Goal: Information Seeking & Learning: Learn about a topic

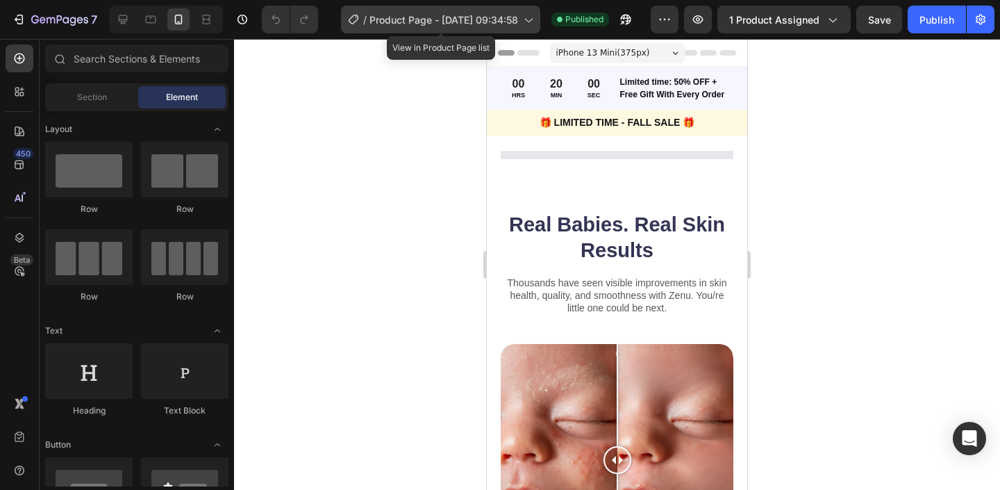
click at [356, 17] on icon at bounding box center [354, 20] width 14 height 14
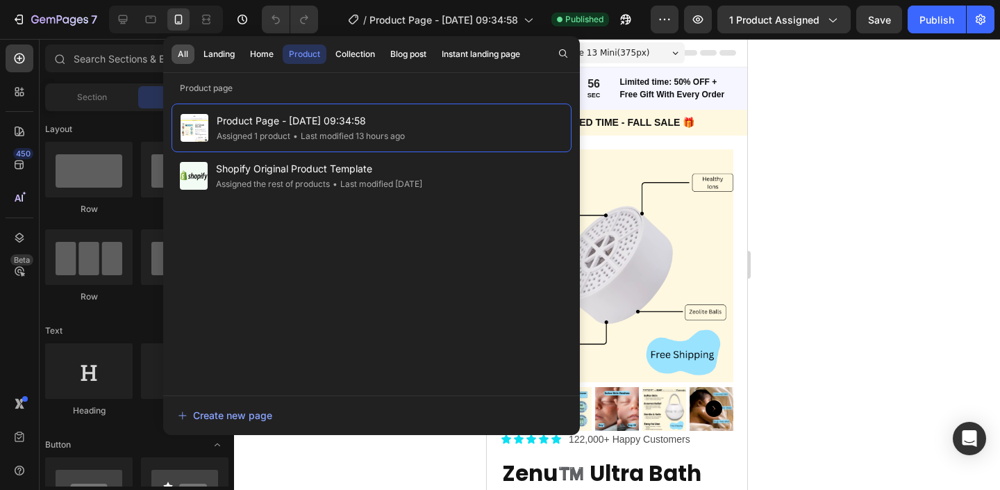
click at [178, 56] on div "All" at bounding box center [183, 54] width 10 height 13
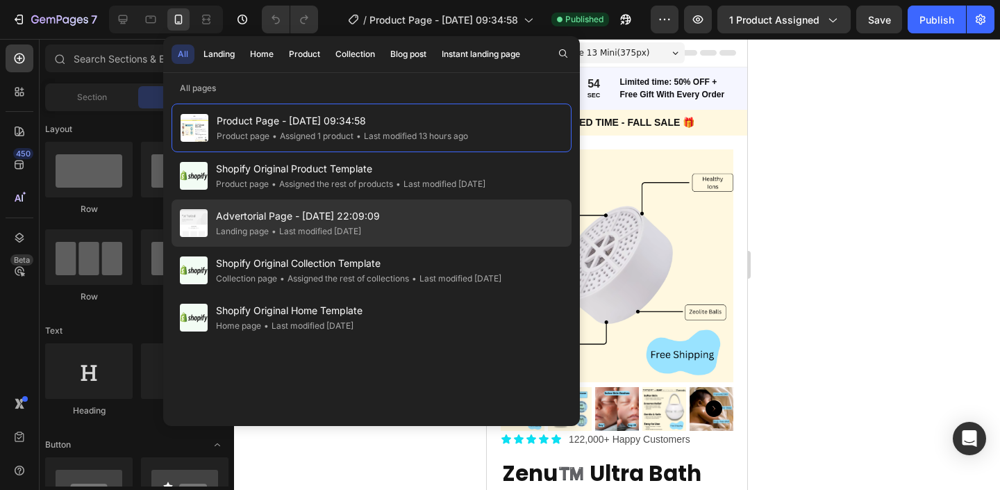
click at [302, 217] on span "Advertorial Page - [DATE] 22:09:09" at bounding box center [298, 216] width 164 height 17
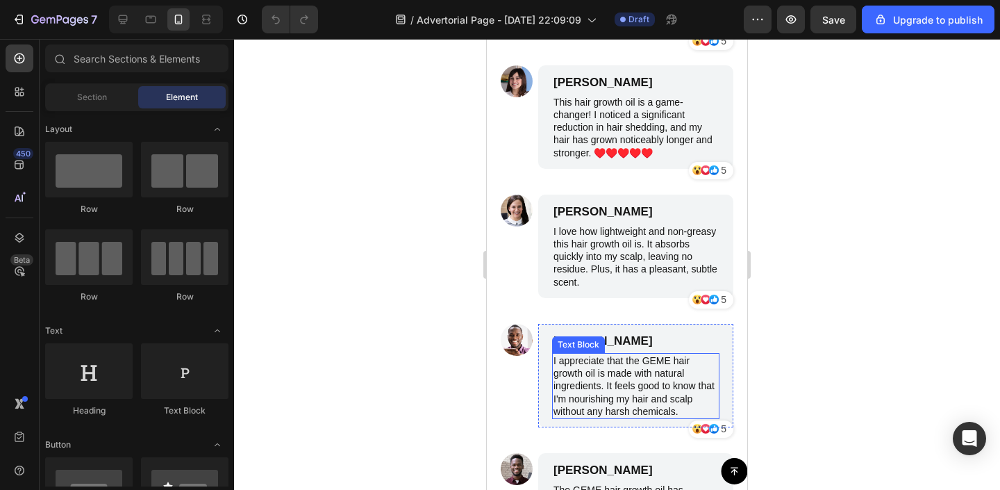
scroll to position [5217, 0]
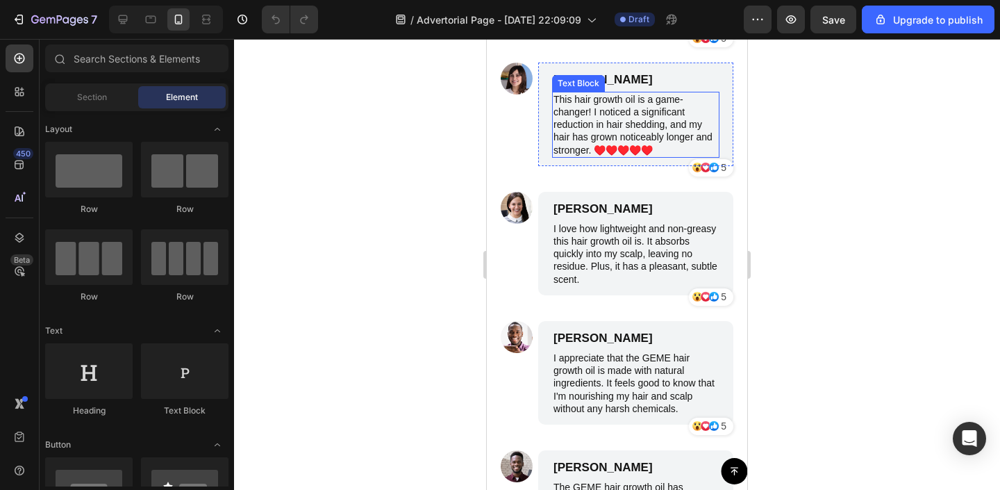
click at [591, 101] on div "This hair growth oil is a game-changer! I noticed a significant reduction in ha…" at bounding box center [635, 125] width 167 height 66
click at [591, 92] on div "Text Block" at bounding box center [578, 83] width 53 height 17
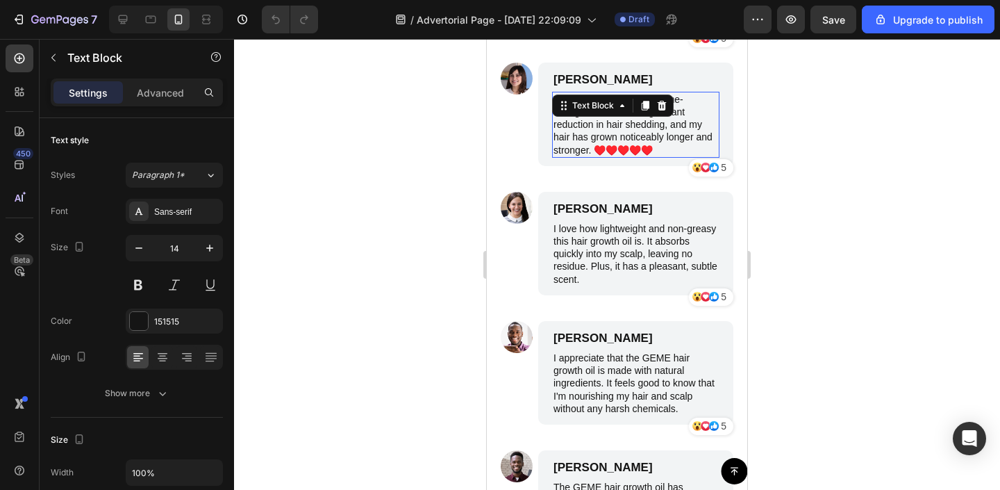
click at [591, 101] on div "Text Block" at bounding box center [613, 105] width 122 height 22
click at [610, 122] on p "This hair growth oil is a game-changer! I noticed a significant reduction in ha…" at bounding box center [636, 124] width 165 height 63
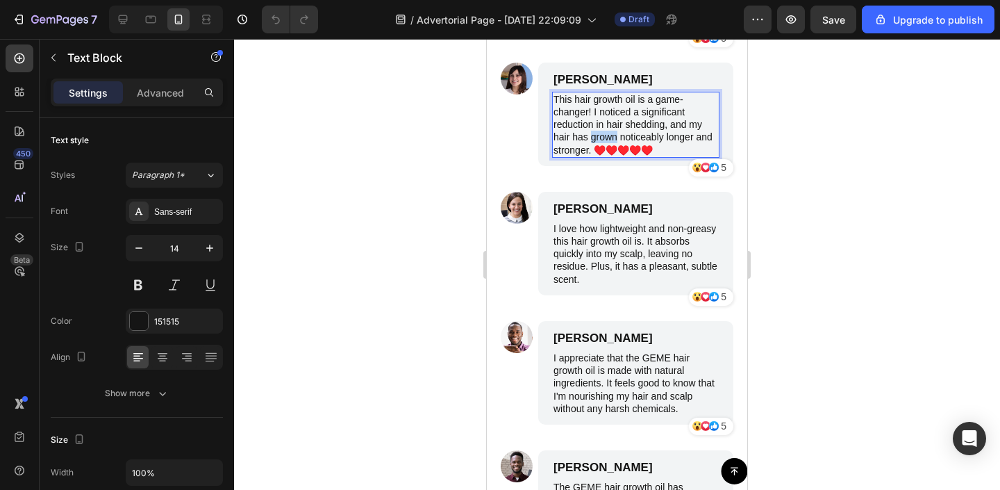
click at [610, 122] on p "This hair growth oil is a game-changer! I noticed a significant reduction in ha…" at bounding box center [636, 124] width 165 height 63
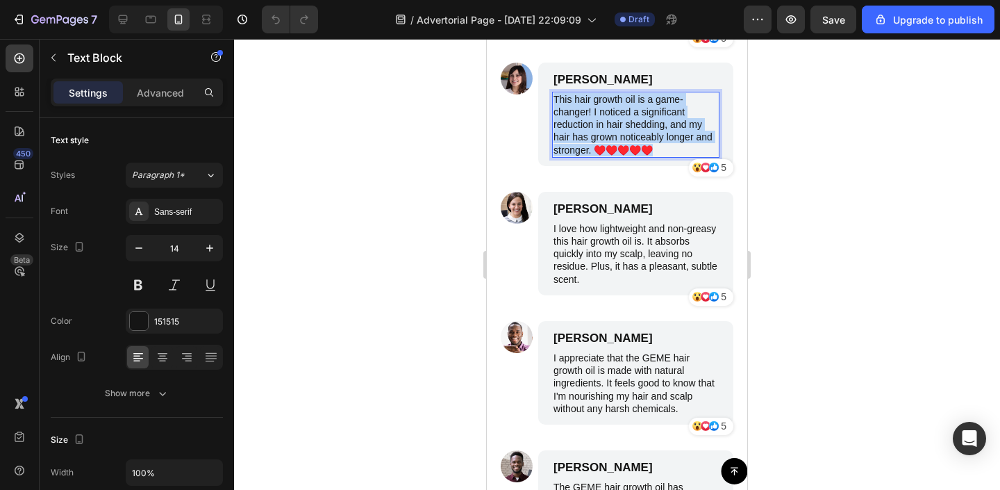
click at [610, 122] on p "This hair growth oil is a game-changer! I noticed a significant reduction in ha…" at bounding box center [636, 124] width 165 height 63
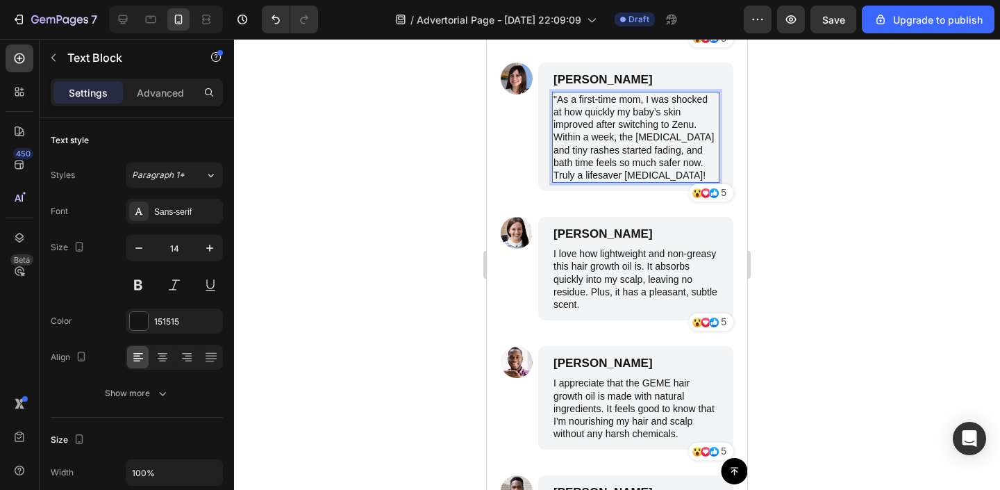
click at [555, 93] on p ""As a first-time mom, I was shocked at how quickly my baby’s skin improved afte…" at bounding box center [636, 137] width 165 height 88
click at [770, 144] on div at bounding box center [617, 264] width 766 height 451
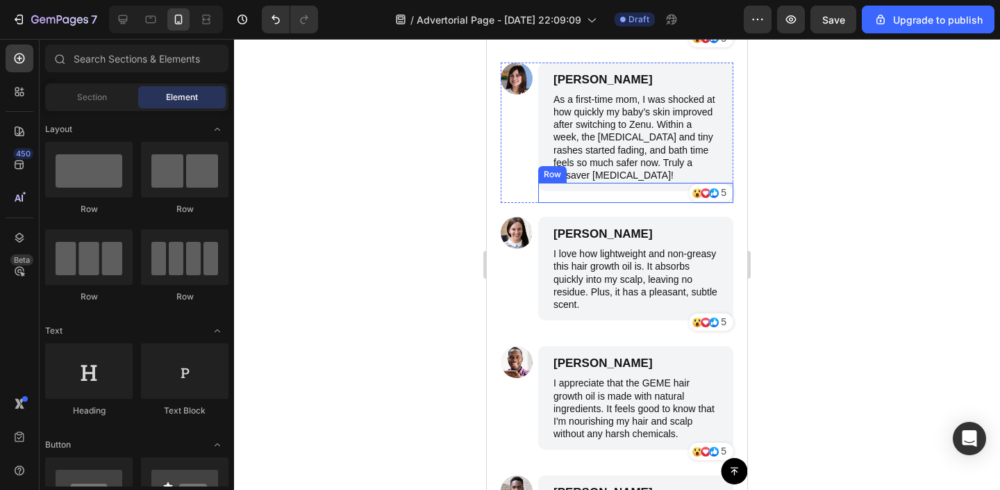
click at [619, 249] on p "I love how lightweight and non-greasy this hair growth oil is. It absorbs quick…" at bounding box center [636, 278] width 165 height 63
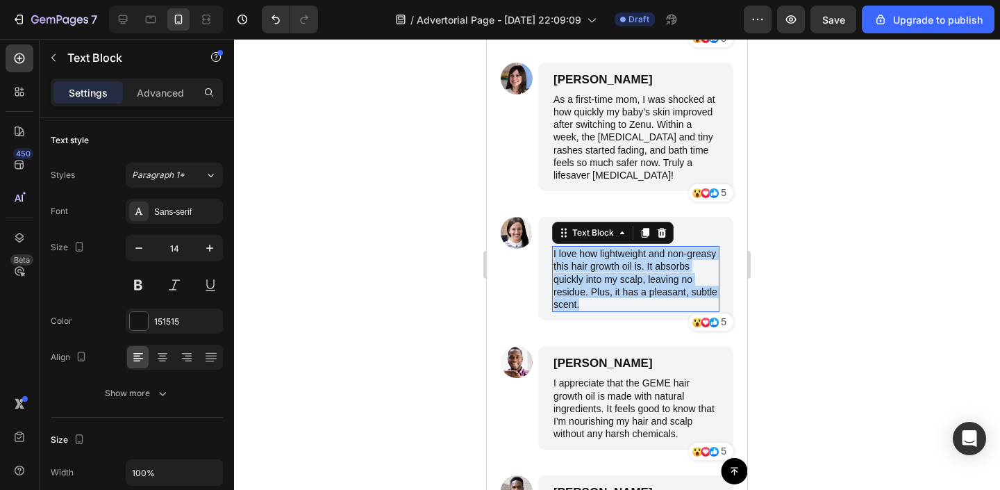
click at [619, 249] on p "I love how lightweight and non-greasy this hair growth oil is. It absorbs quick…" at bounding box center [636, 278] width 165 height 63
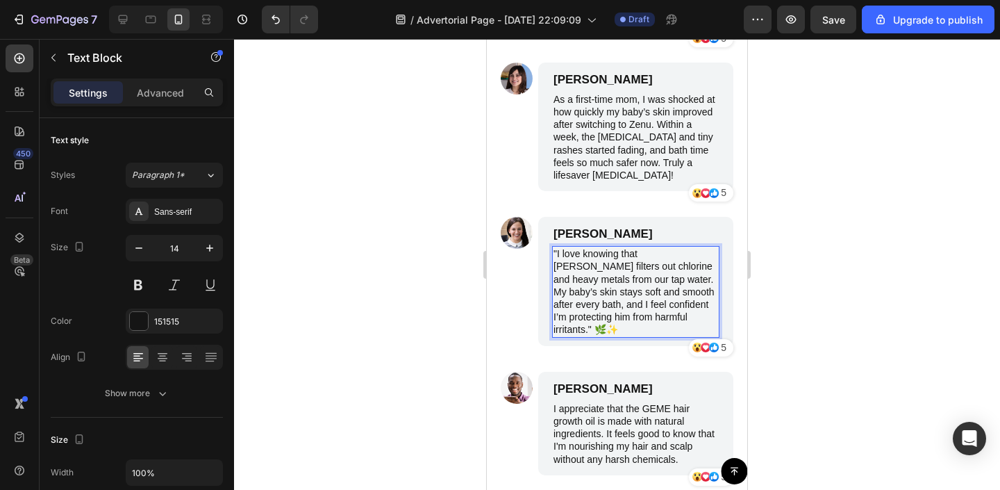
click at [792, 287] on div at bounding box center [617, 264] width 766 height 451
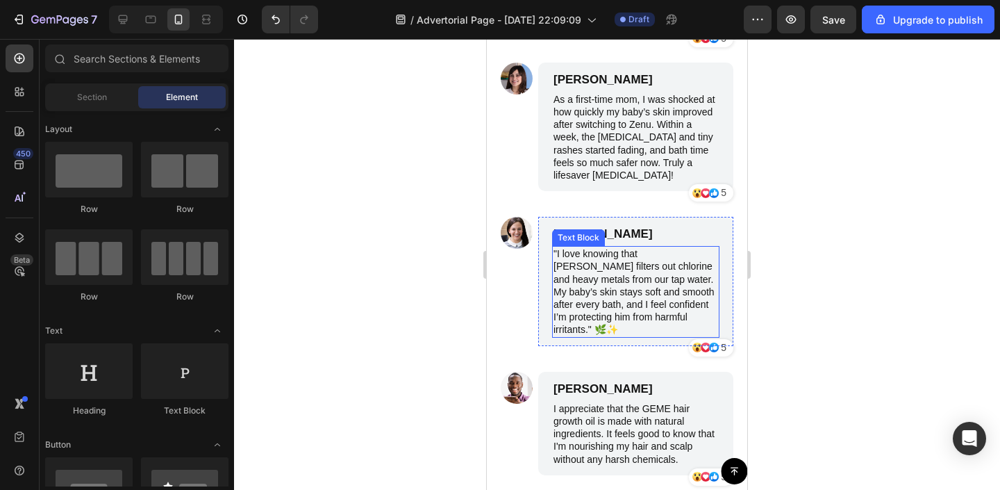
click at [606, 294] on p ""I love knowing that Zenu filters out chlorine and heavy metals from our tap wa…" at bounding box center [636, 291] width 165 height 88
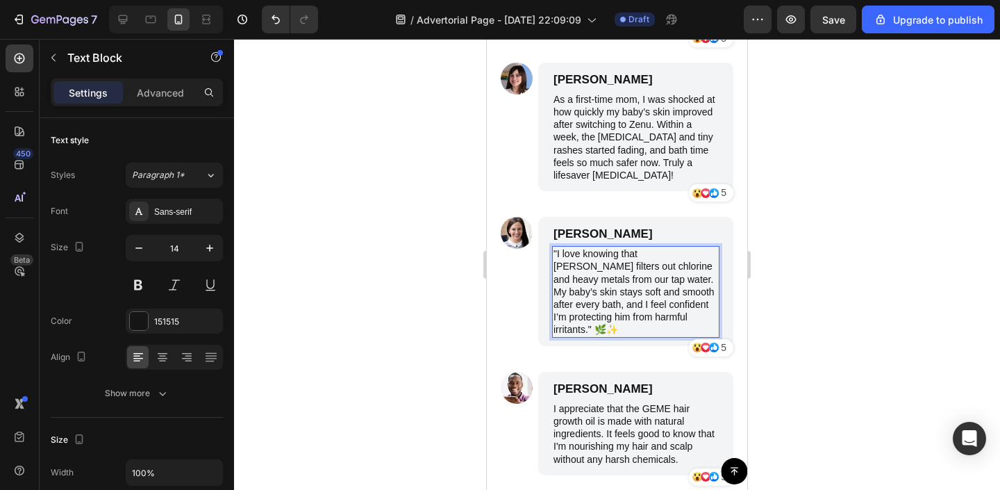
click at [660, 299] on p ""I love knowing that Zenu filters out chlorine and heavy metals from our tap wa…" at bounding box center [636, 291] width 165 height 88
click at [559, 247] on p ""I love knowing that Zenu filters out chlorine and heavy metals from our tap wa…" at bounding box center [636, 291] width 165 height 88
click at [385, 267] on div at bounding box center [617, 264] width 766 height 451
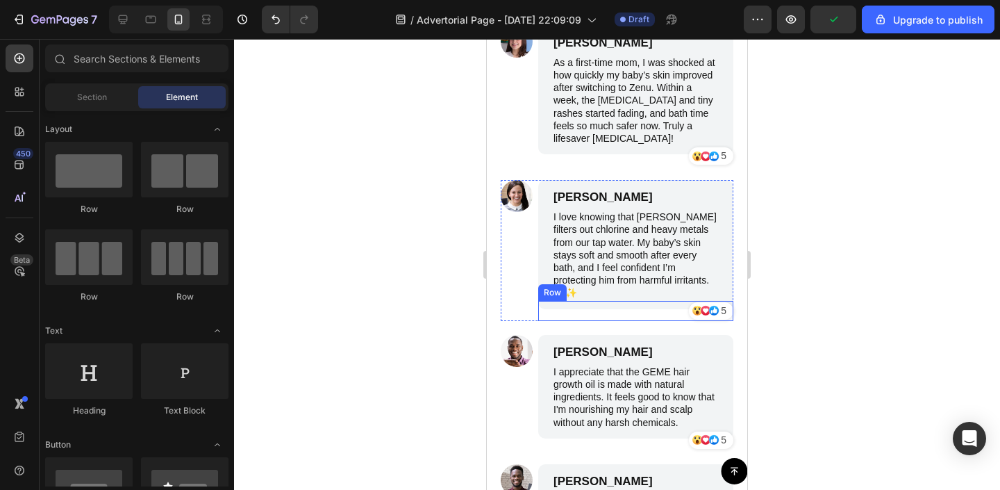
scroll to position [5254, 0]
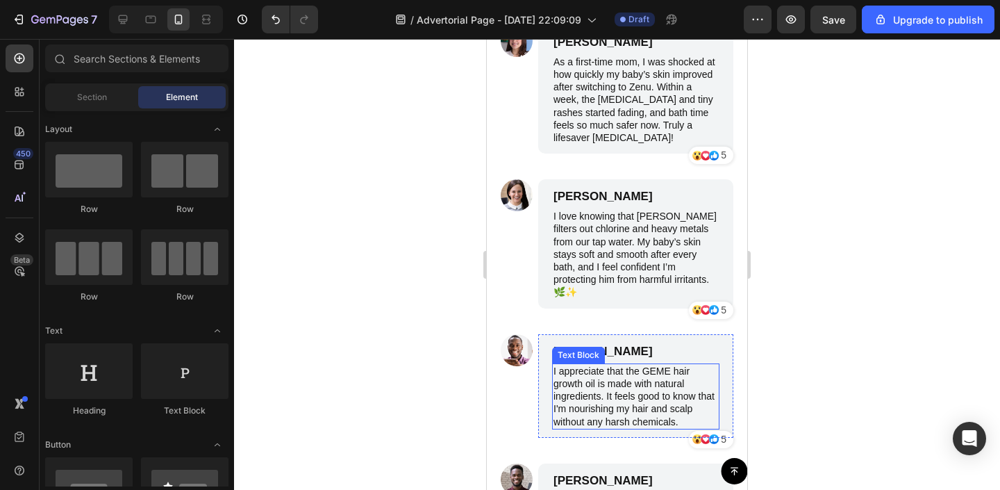
click at [604, 365] on p "I appreciate that the GEME hair growth oil is made with natural ingredients. It…" at bounding box center [636, 396] width 165 height 63
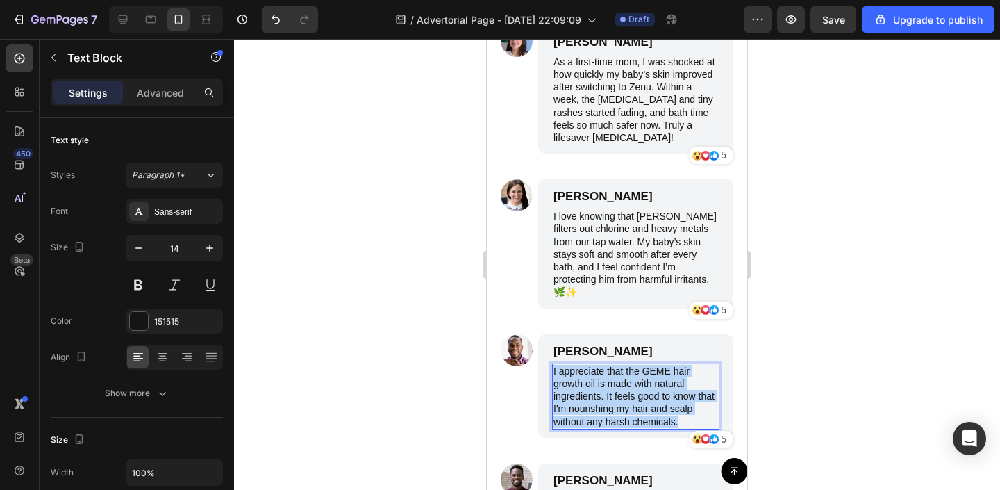
click at [604, 365] on p "I appreciate that the GEME hair growth oil is made with natural ingredients. It…" at bounding box center [636, 396] width 165 height 63
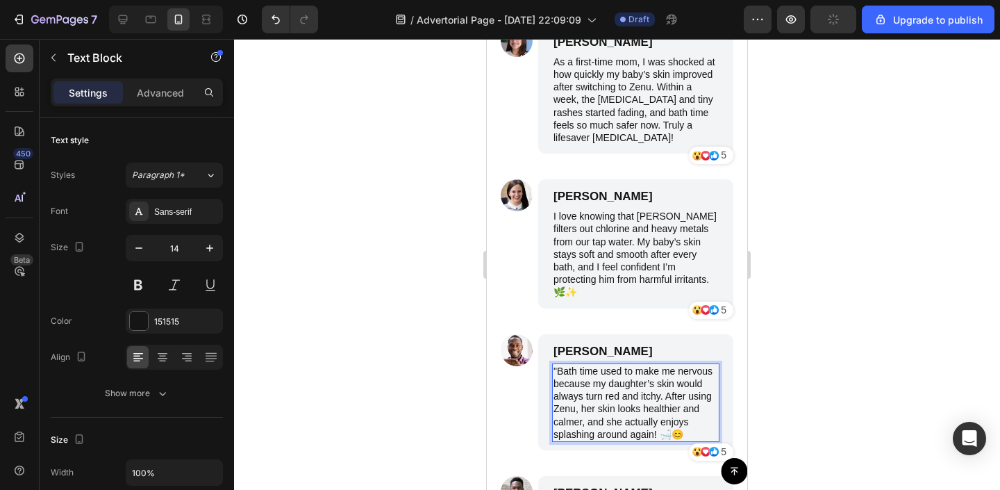
click at [558, 365] on p ""Bath time used to make me nervous because my daughter’s skin would always turn…" at bounding box center [636, 403] width 165 height 76
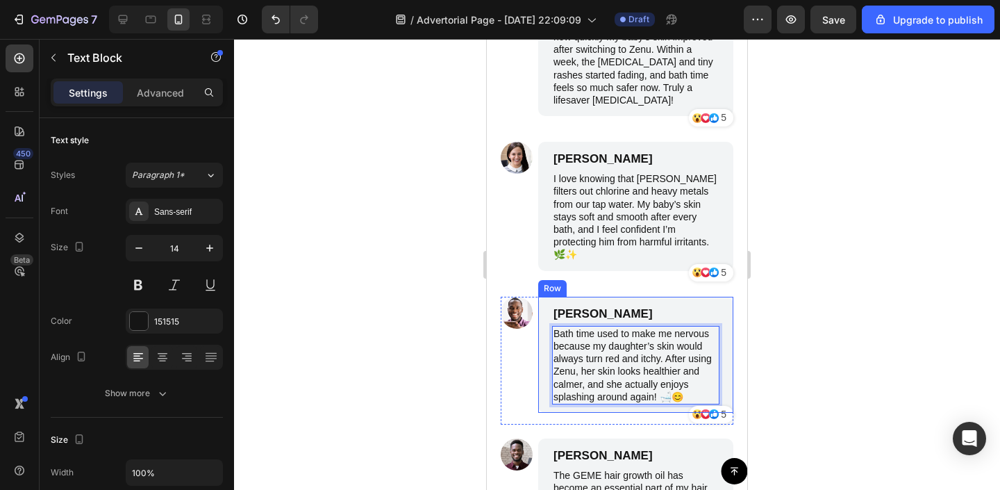
scroll to position [5524, 0]
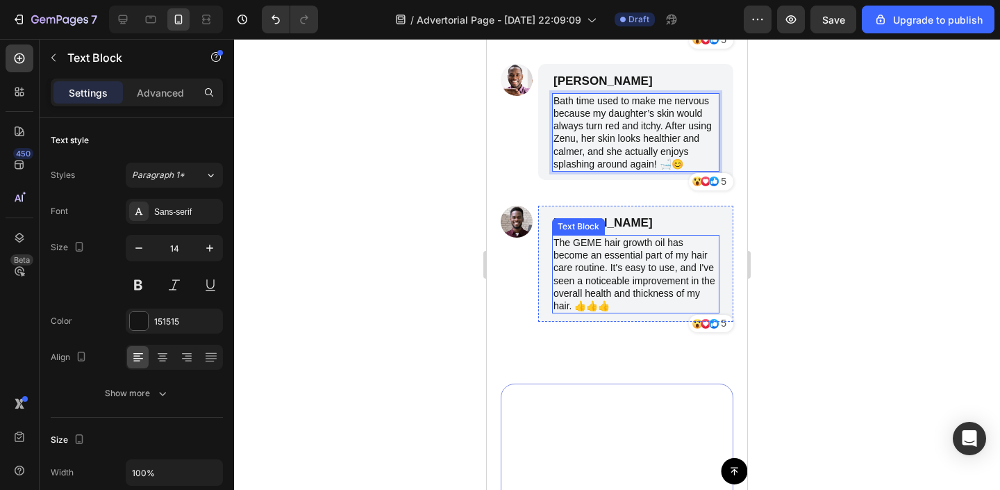
click at [628, 236] on p "The GEME hair growth oil has become an essential part of my hair care routine. …" at bounding box center [636, 274] width 165 height 76
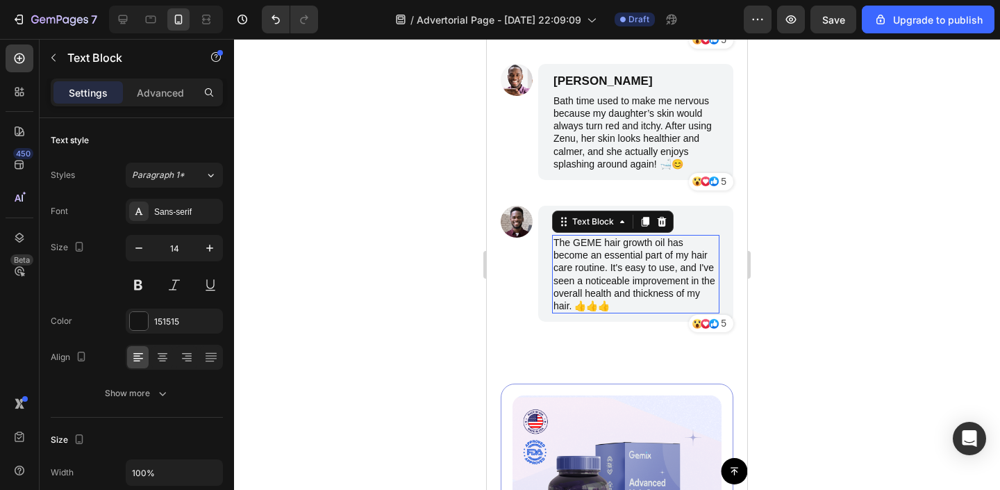
click at [628, 236] on p "The GEME hair growth oil has become an essential part of my hair care routine. …" at bounding box center [636, 274] width 165 height 76
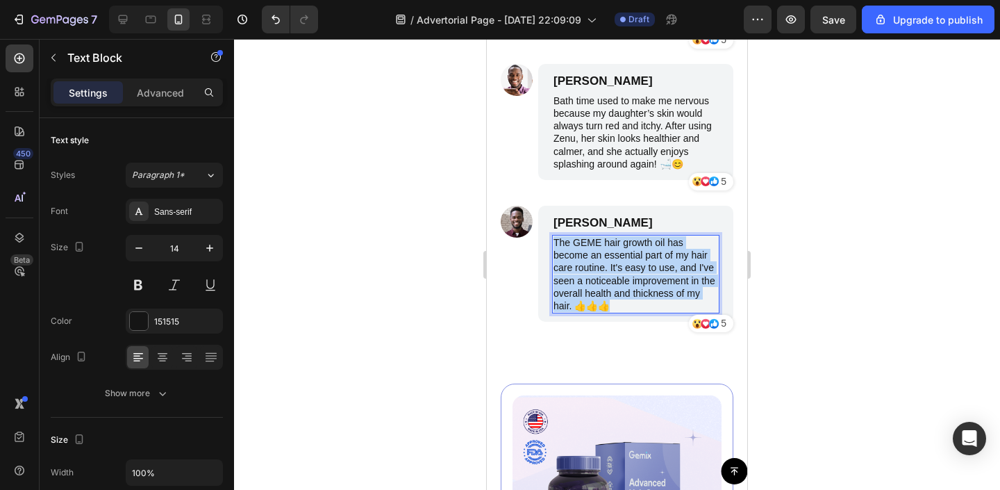
click at [628, 236] on p "The GEME hair growth oil has become an essential part of my hair care routine. …" at bounding box center [636, 274] width 165 height 76
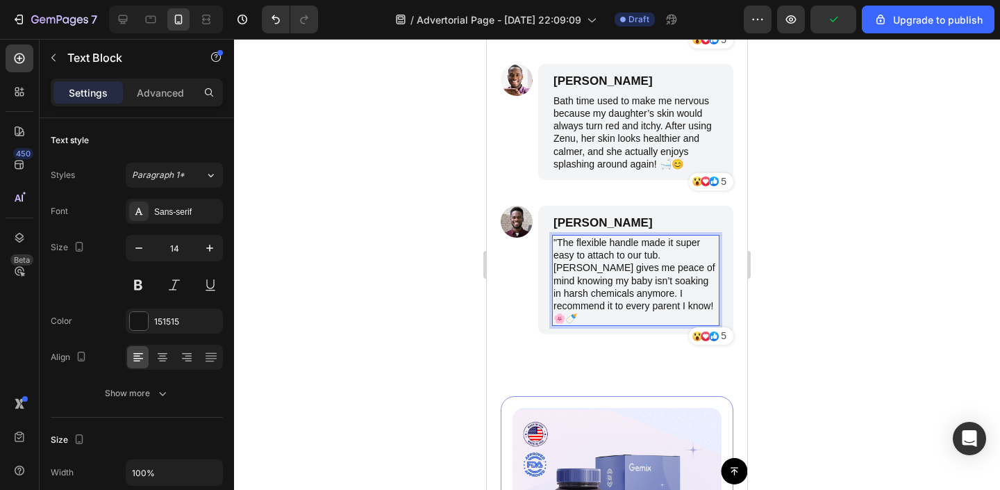
click at [556, 236] on p ""The flexible handle made it super easy to attach to our tub. Zenu gives me pea…" at bounding box center [636, 280] width 165 height 88
click at [800, 291] on div at bounding box center [617, 264] width 766 height 451
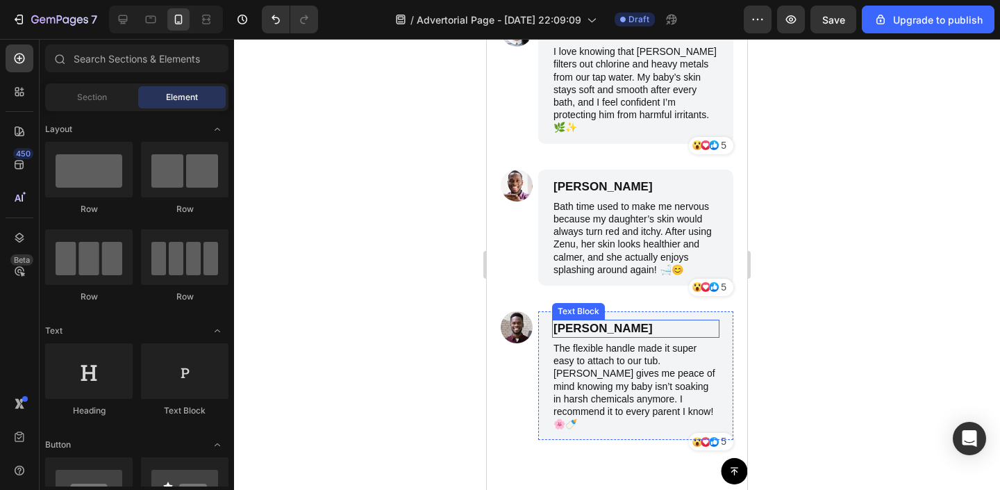
scroll to position [5422, 0]
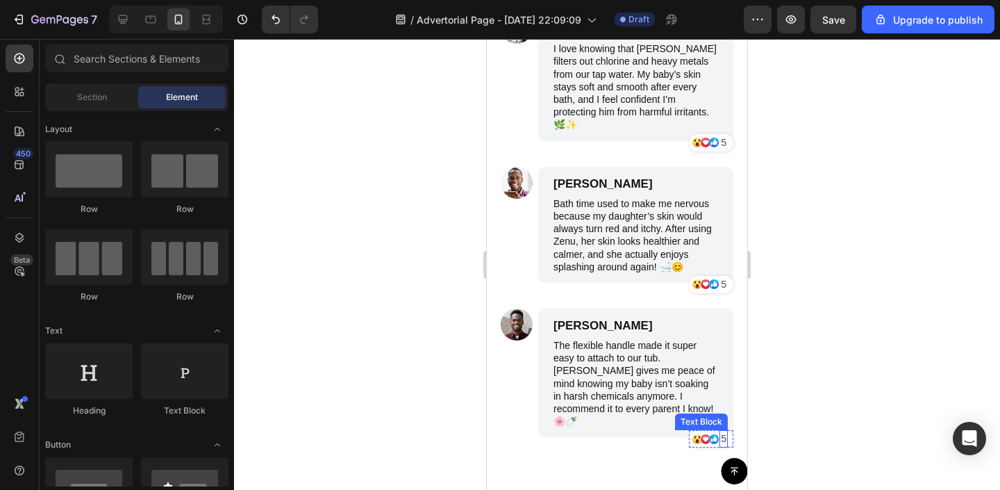
click at [724, 431] on p "5" at bounding box center [724, 438] width 6 height 15
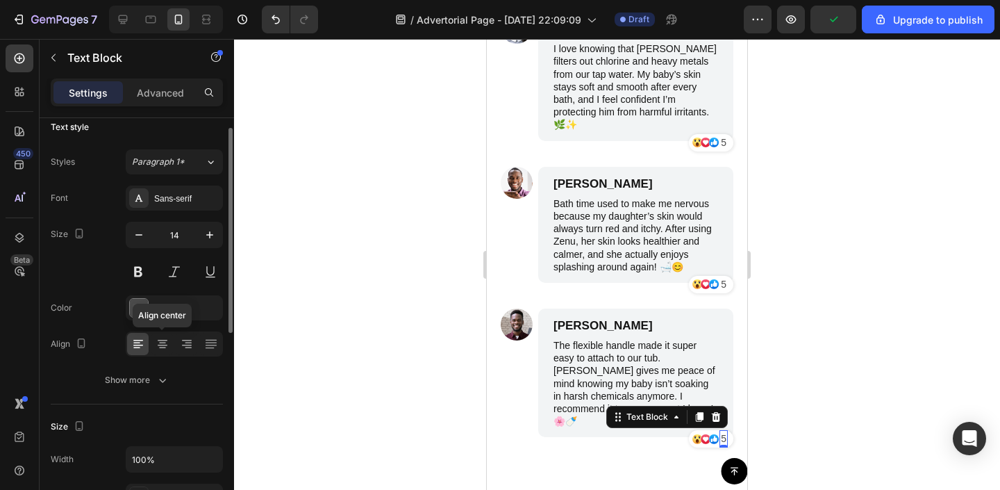
scroll to position [17, 0]
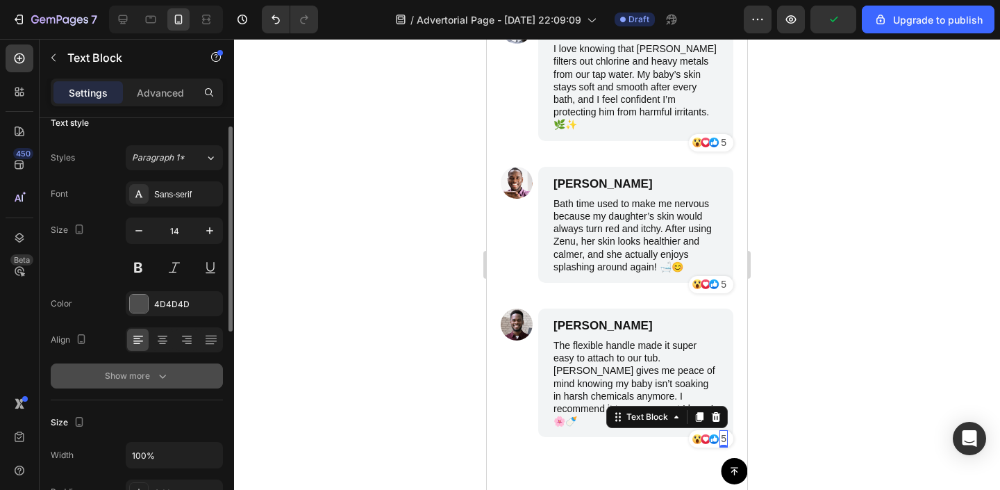
click at [152, 374] on div "Show more" at bounding box center [137, 376] width 65 height 14
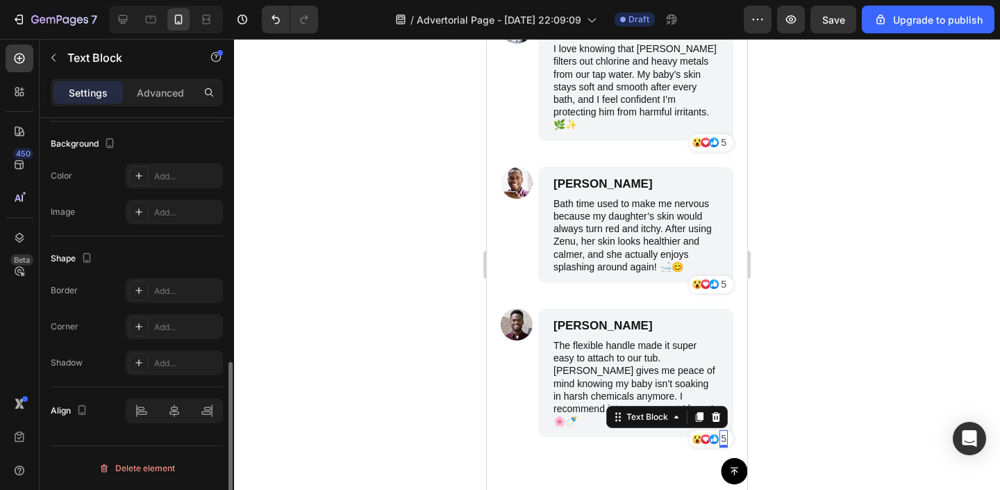
scroll to position [0, 0]
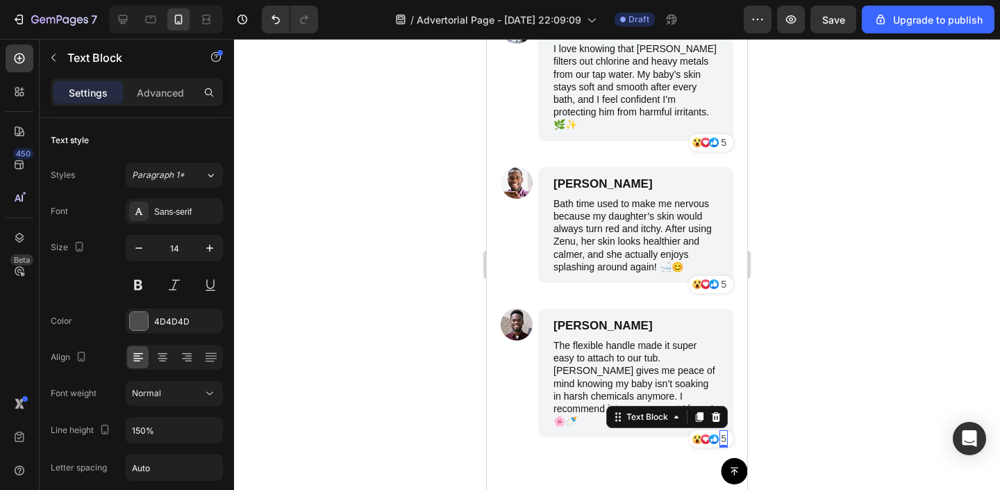
click at [724, 431] on p "5" at bounding box center [724, 438] width 6 height 15
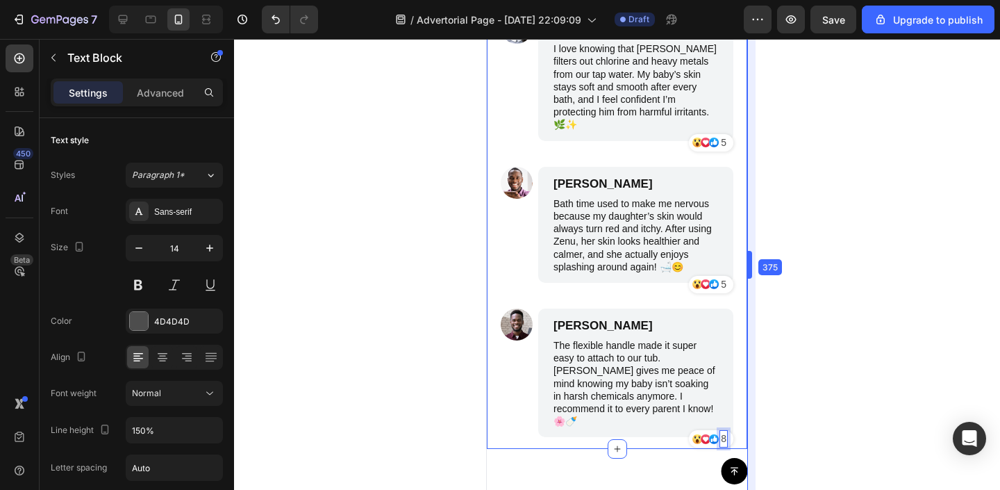
drag, startPoint x: 747, startPoint y: 392, endPoint x: 260, endPoint y: 354, distance: 489.1
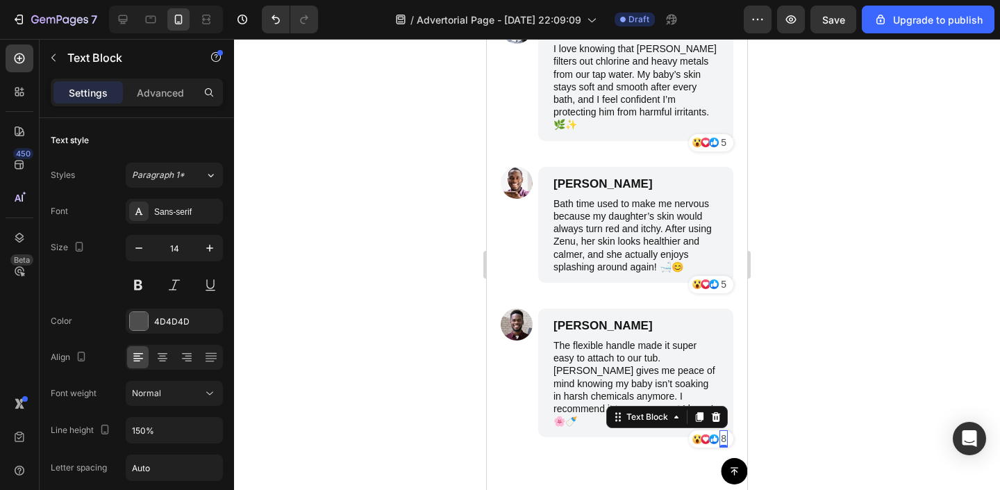
click at [767, 326] on div at bounding box center [617, 264] width 766 height 451
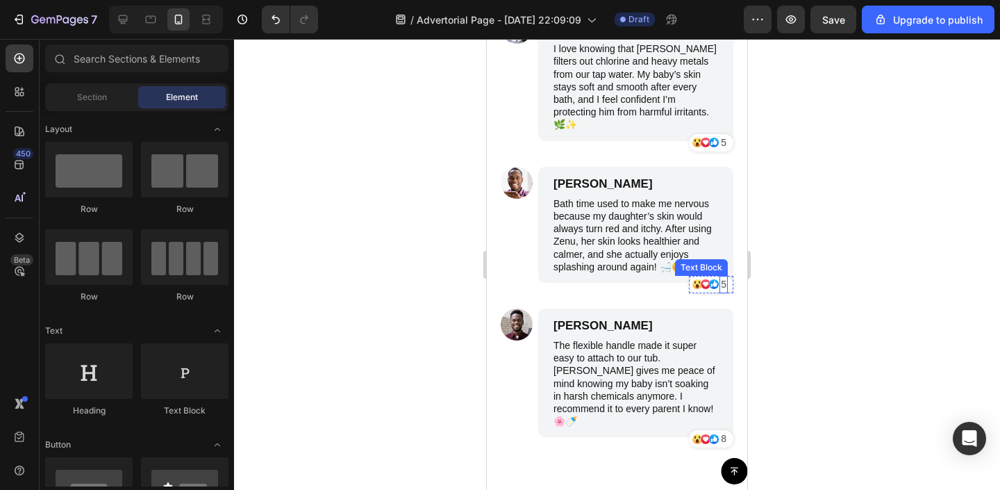
click at [721, 277] on p "5" at bounding box center [724, 284] width 6 height 15
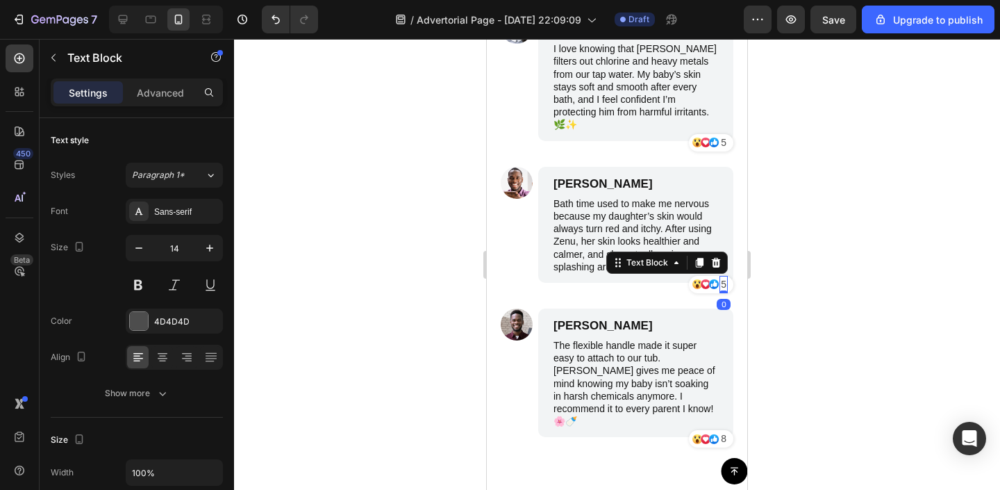
click at [721, 277] on p "5" at bounding box center [724, 284] width 6 height 15
click at [779, 281] on div at bounding box center [617, 264] width 766 height 451
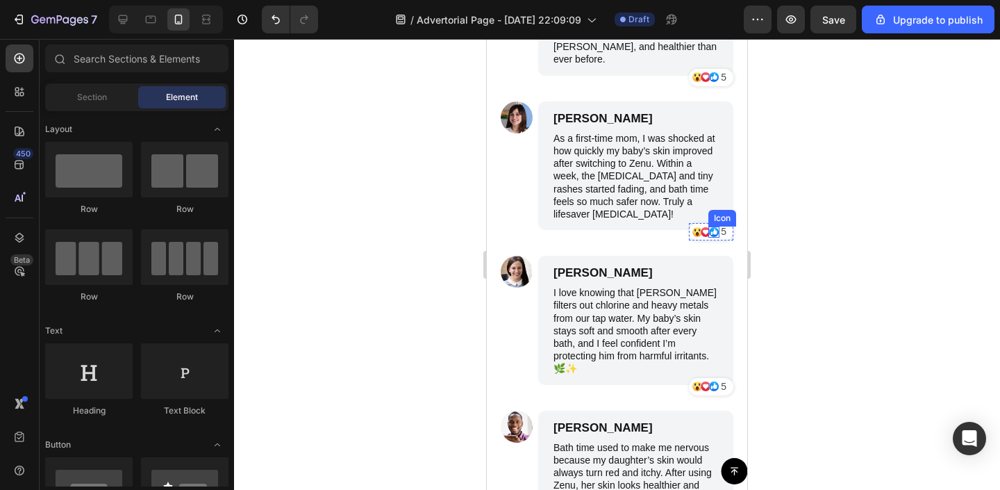
scroll to position [5177, 0]
click at [722, 225] on p "5" at bounding box center [724, 232] width 6 height 15
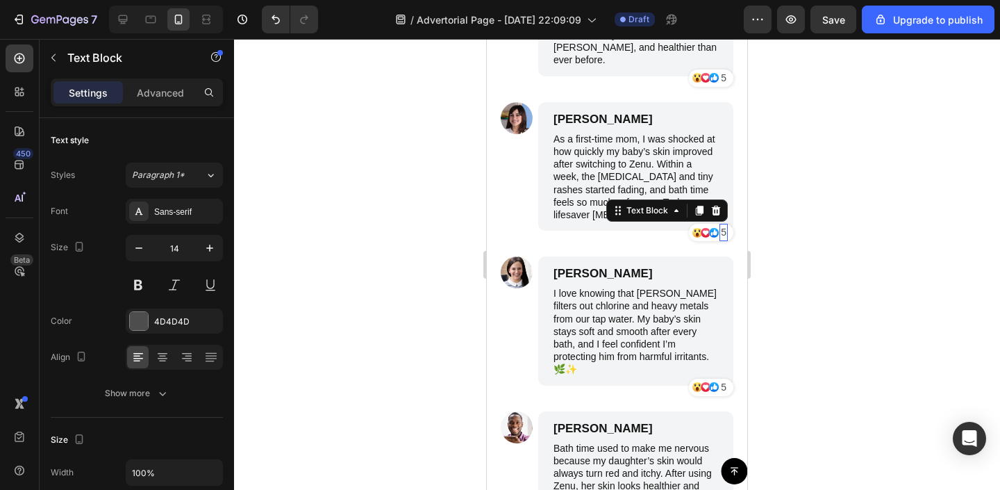
click at [722, 225] on p "5" at bounding box center [724, 232] width 6 height 15
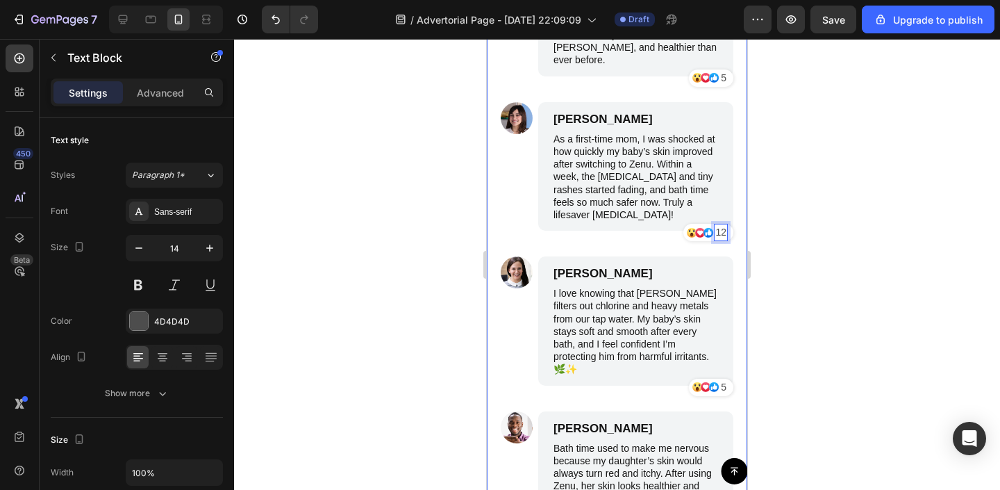
click at [796, 235] on div at bounding box center [617, 264] width 766 height 451
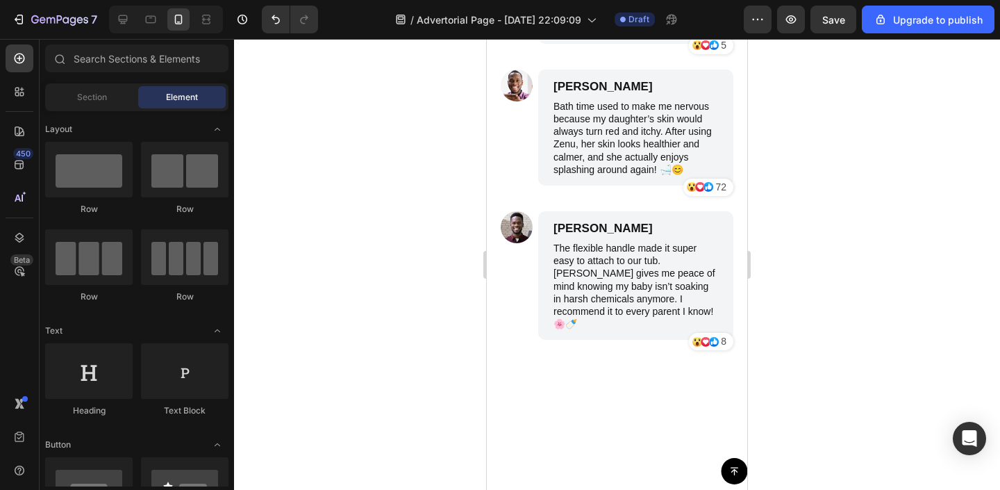
scroll to position [5436, 0]
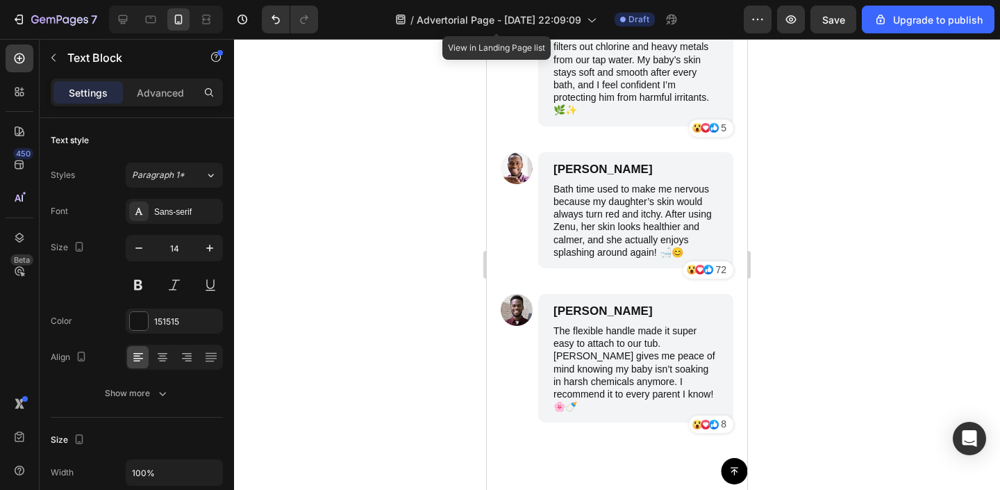
click at [795, 186] on div at bounding box center [617, 264] width 766 height 451
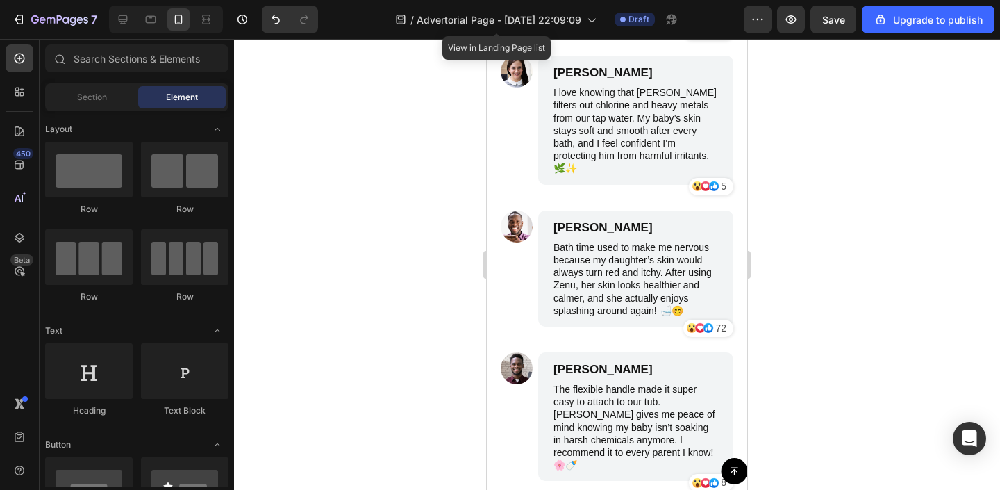
scroll to position [5379, 0]
